Goal: Transaction & Acquisition: Purchase product/service

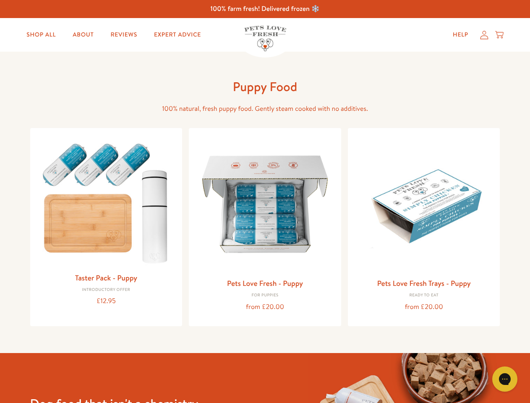
click at [504, 379] on icon "Gorgias live chat" at bounding box center [504, 378] width 8 height 8
